Goal: Information Seeking & Learning: Learn about a topic

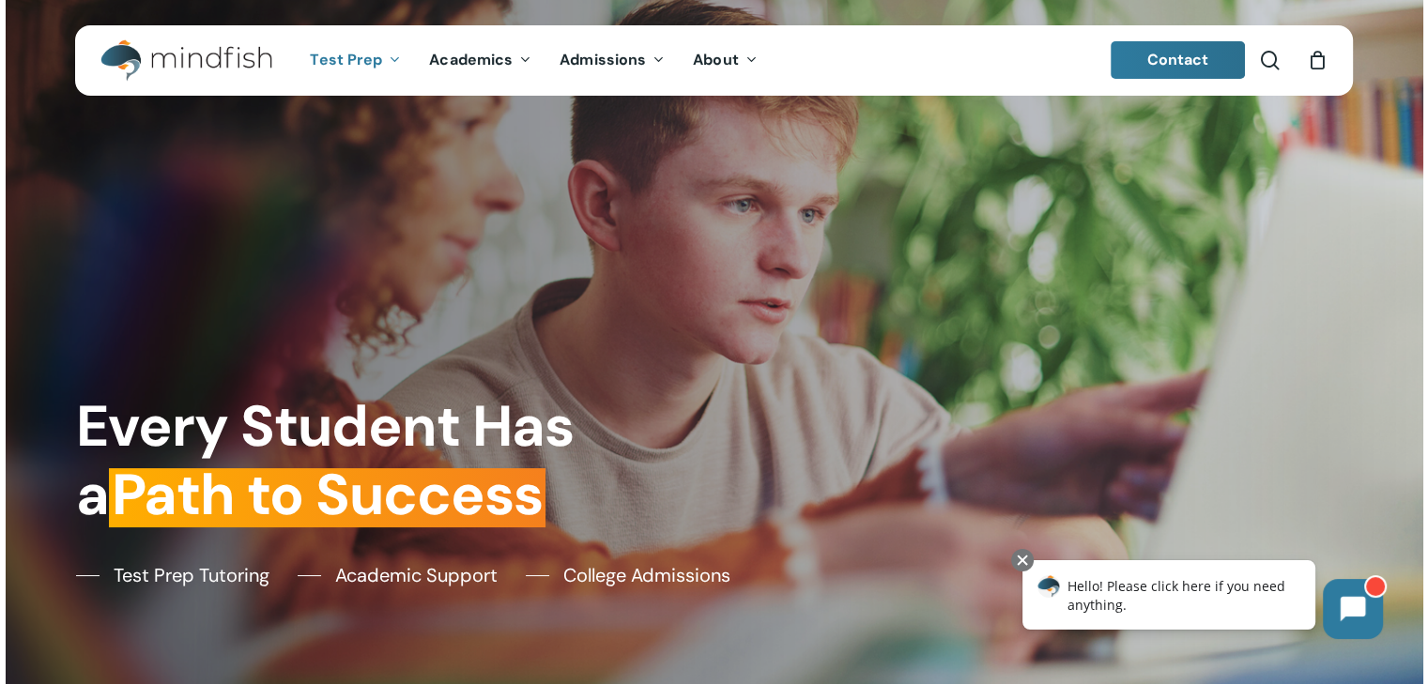
click at [340, 60] on span "Test Prep" at bounding box center [346, 60] width 72 height 20
click at [349, 51] on span "Test Prep" at bounding box center [346, 60] width 72 height 20
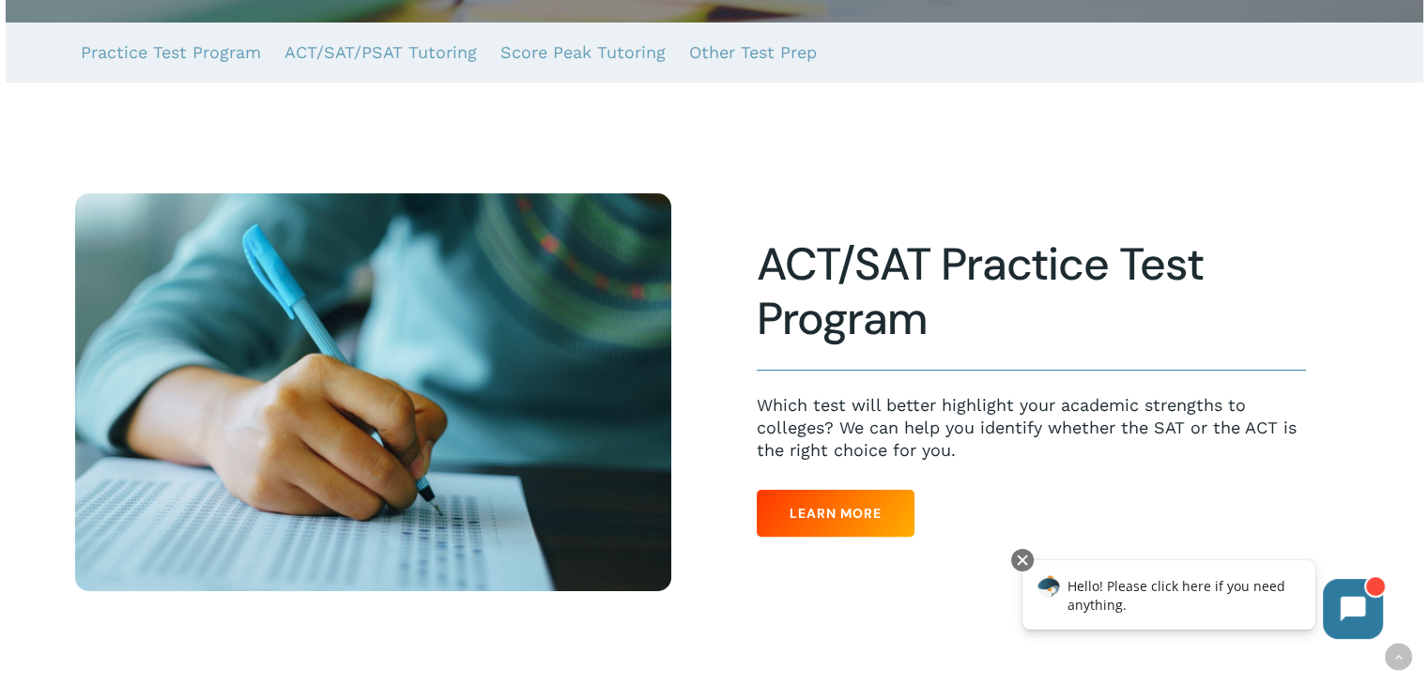
scroll to position [389, 0]
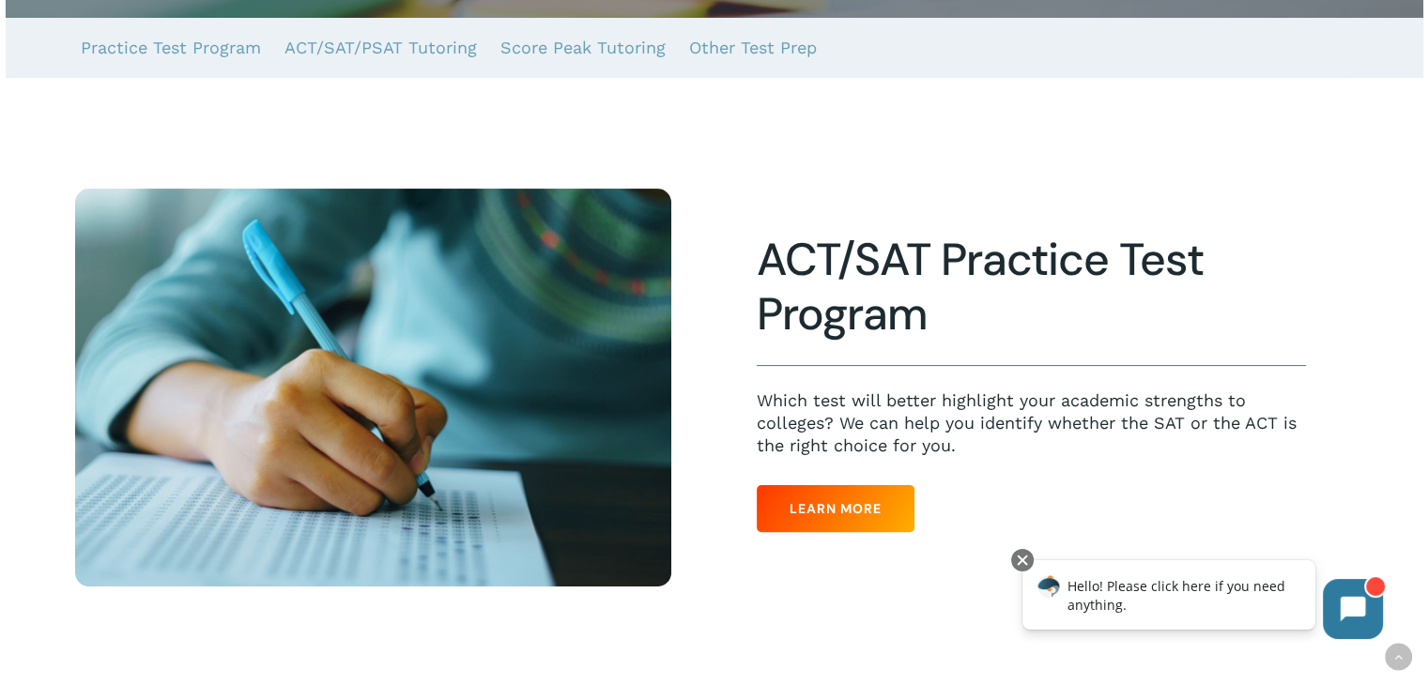
click at [747, 424] on div "ACT/SAT Practice Test Program Which test will better highlight your academic st…" at bounding box center [1055, 388] width 682 height 398
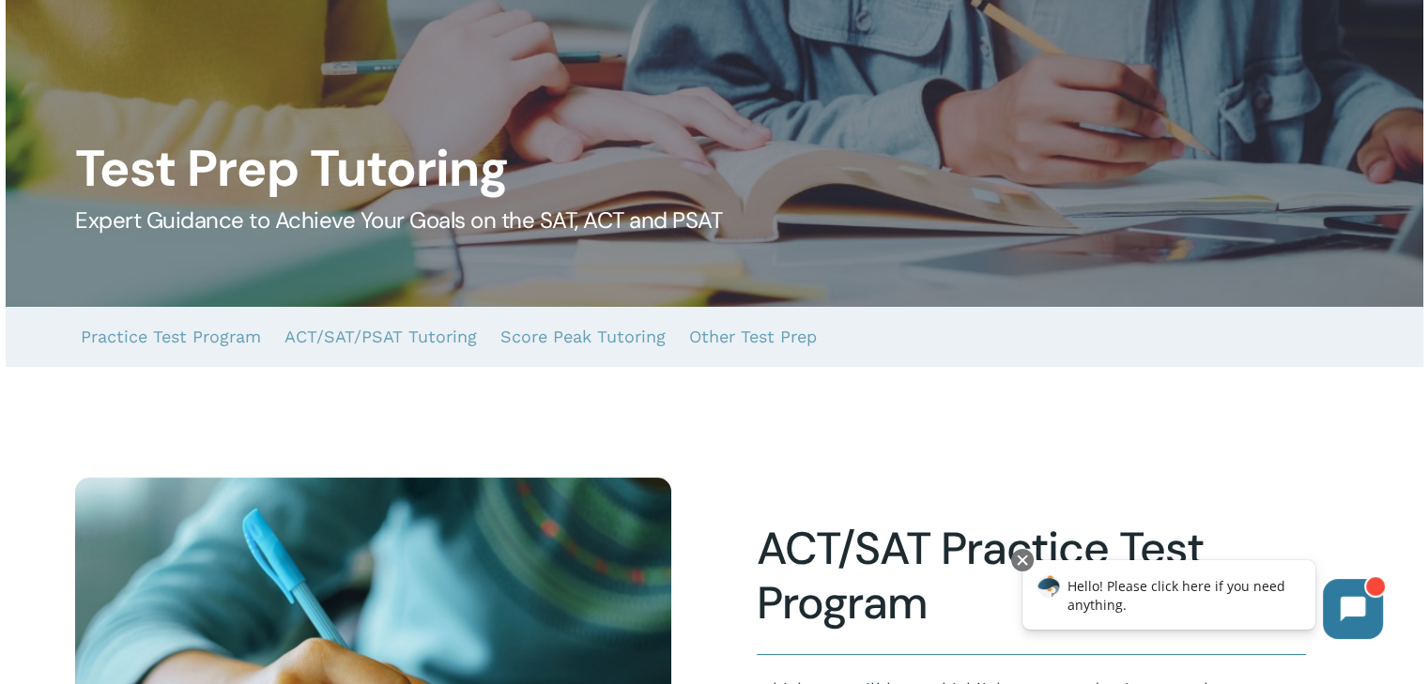
scroll to position [94, 0]
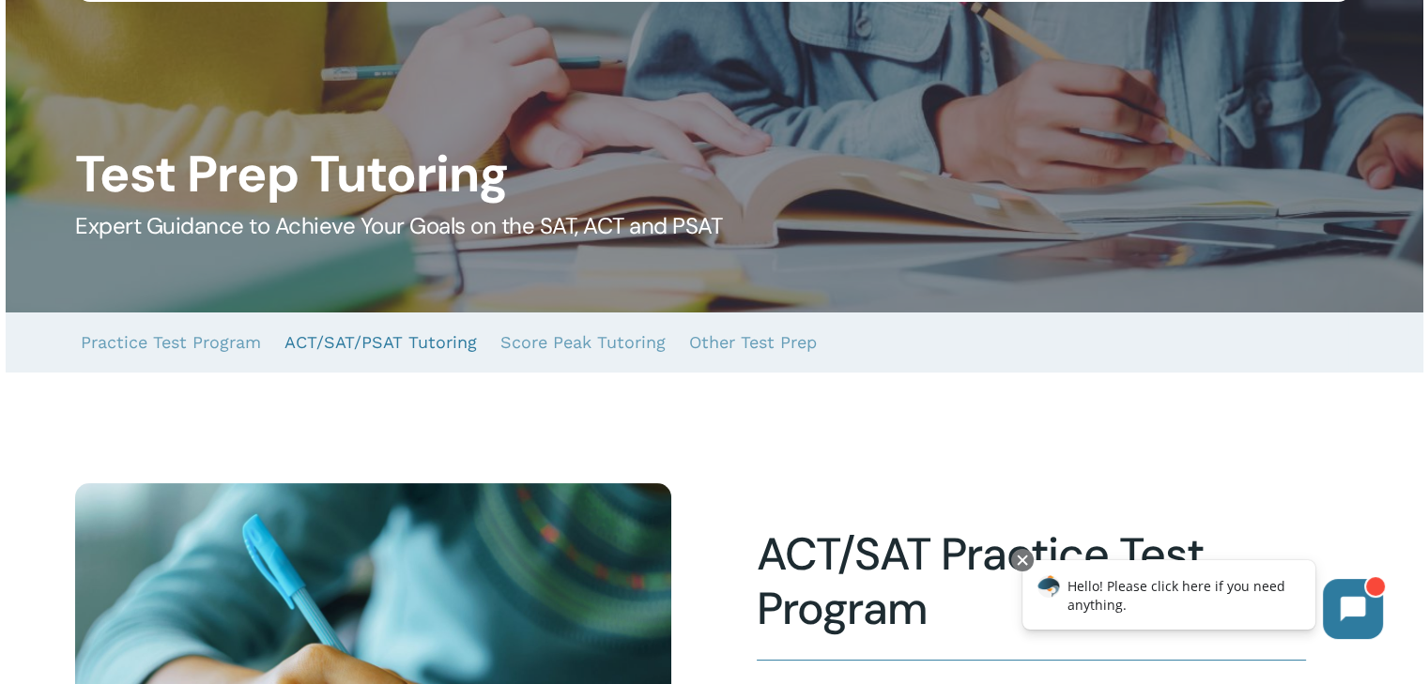
click at [361, 344] on link "ACT/SAT/PSAT Tutoring" at bounding box center [380, 343] width 192 height 60
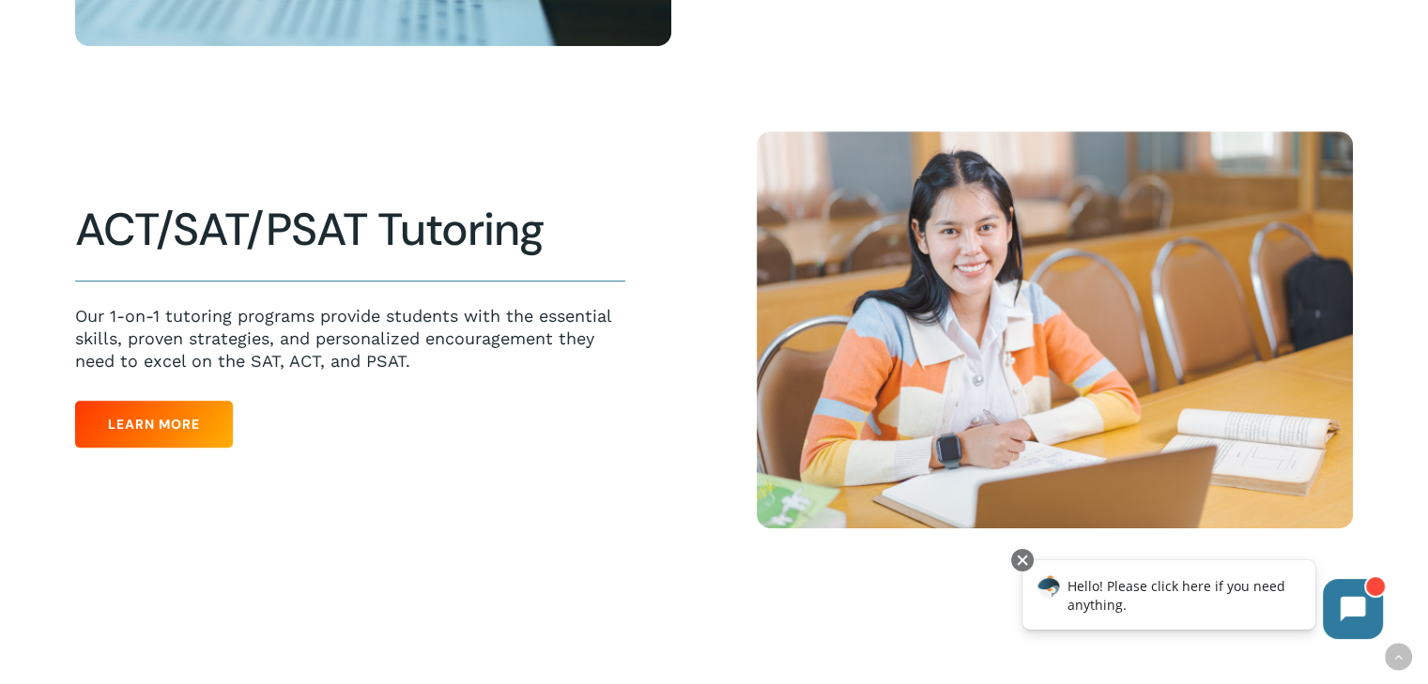
scroll to position [944, 0]
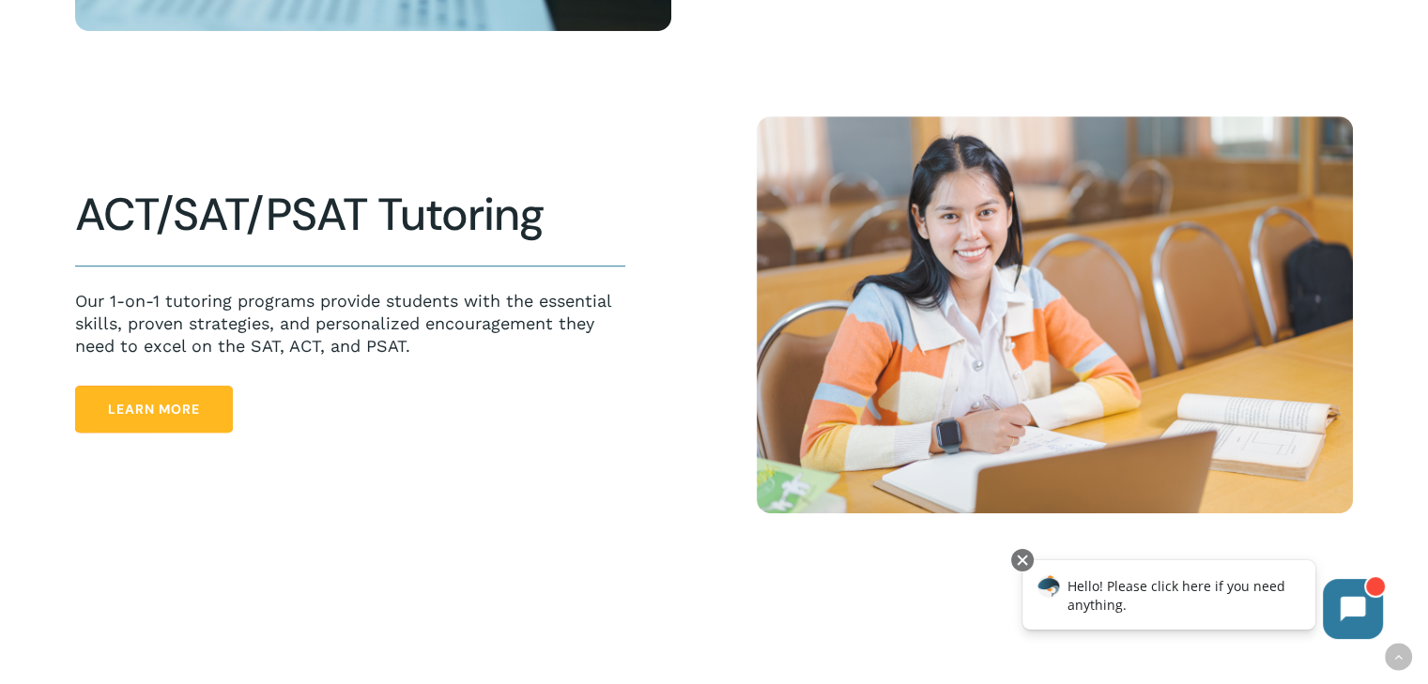
click at [154, 409] on span "Learn More" at bounding box center [154, 409] width 92 height 19
click at [152, 407] on span "Learn More" at bounding box center [154, 409] width 92 height 19
click at [185, 426] on link "Learn More" at bounding box center [154, 409] width 158 height 47
